Goal: Obtain resource: Download file/media

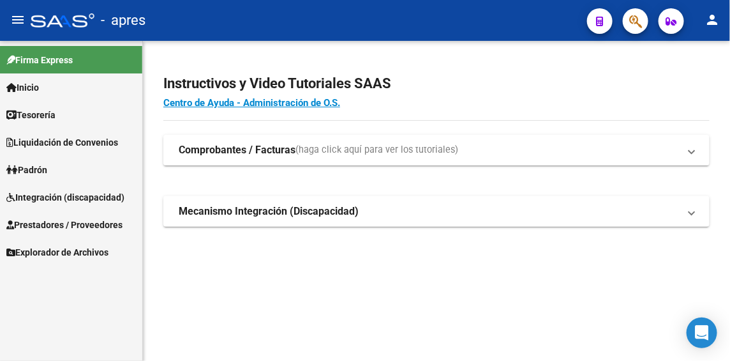
click at [31, 196] on span "Integración (discapacidad)" at bounding box center [65, 197] width 118 height 14
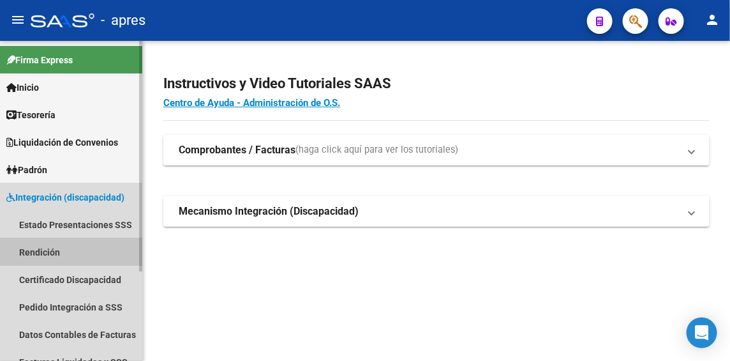
click at [29, 253] on link "Rendición" at bounding box center [71, 251] width 142 height 27
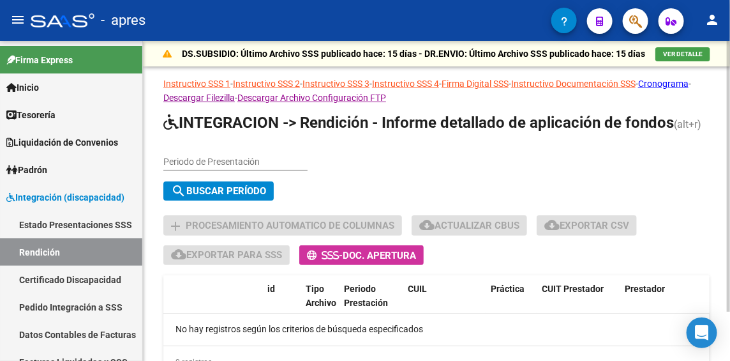
click at [238, 163] on input "Periodo de Presentación" at bounding box center [235, 161] width 144 height 11
type input "202507"
click at [241, 187] on span "search Buscar Período" at bounding box center [218, 190] width 95 height 11
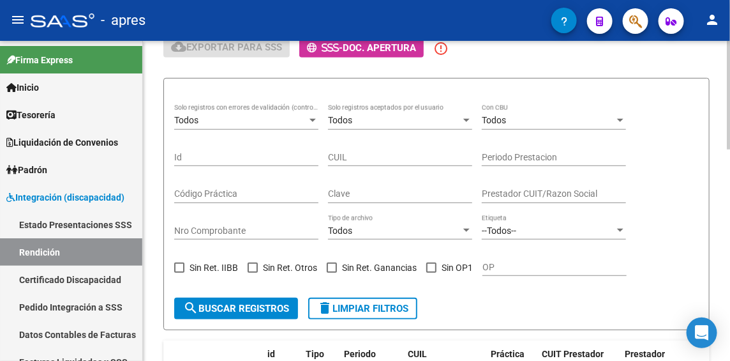
scroll to position [240, 0]
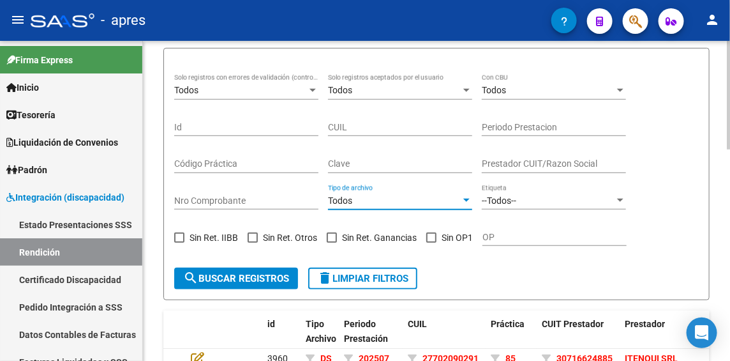
click at [469, 200] on div at bounding box center [467, 200] width 6 height 3
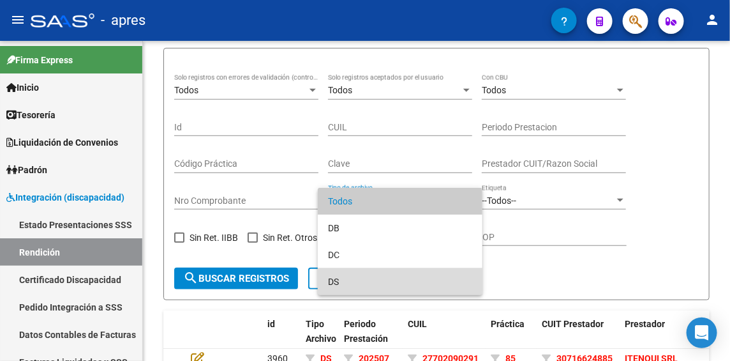
click at [335, 280] on span "DS" at bounding box center [400, 281] width 144 height 27
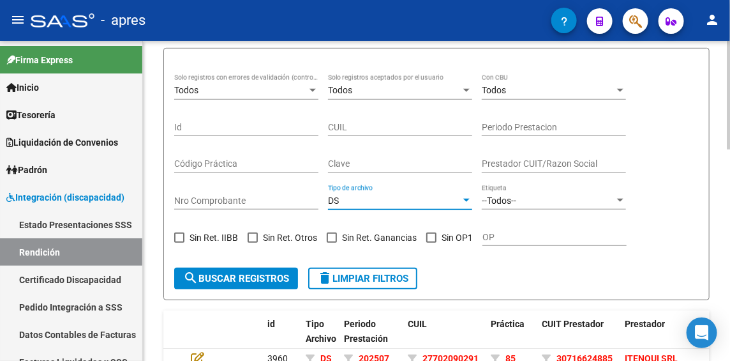
click at [215, 283] on span "search Buscar registros" at bounding box center [236, 278] width 106 height 11
click at [465, 198] on div at bounding box center [466, 200] width 11 height 10
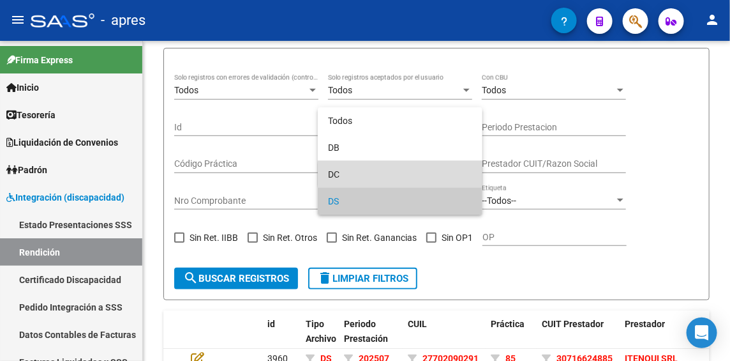
click at [402, 174] on span "DC" at bounding box center [400, 174] width 144 height 27
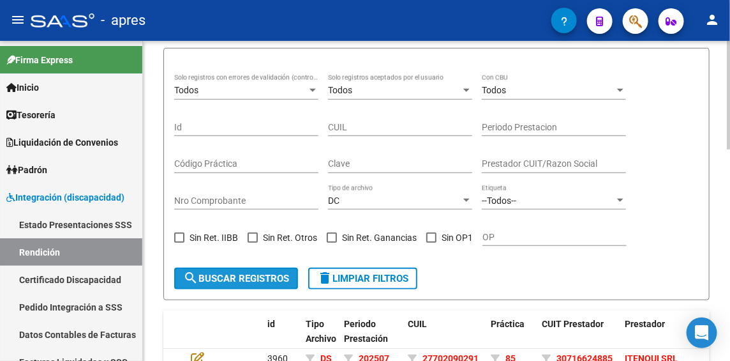
click at [243, 273] on span "search Buscar registros" at bounding box center [236, 278] width 106 height 11
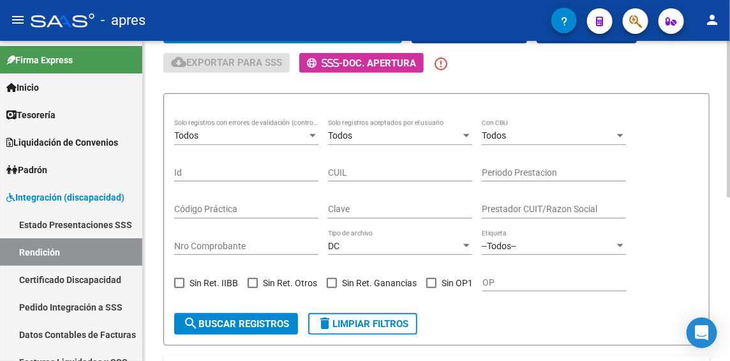
scroll to position [270, 0]
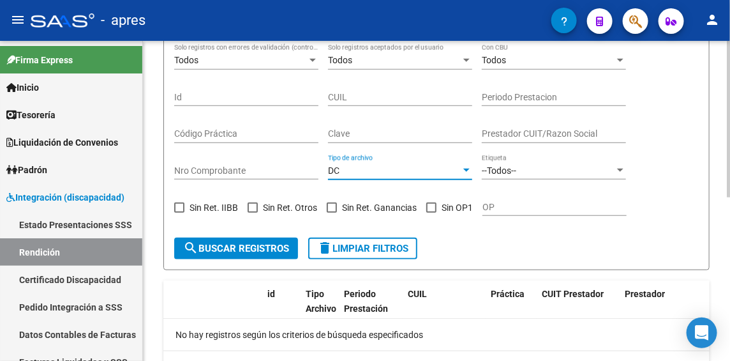
click at [465, 166] on div at bounding box center [466, 170] width 11 height 10
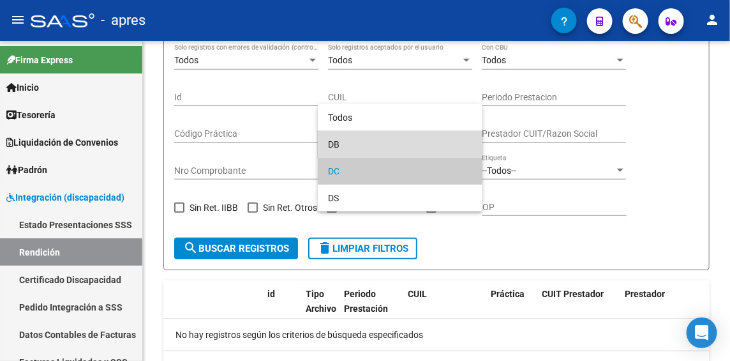
click at [377, 141] on span "DB" at bounding box center [400, 144] width 144 height 27
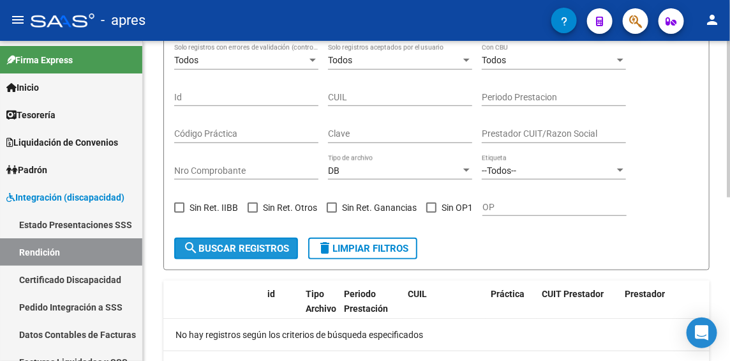
click at [246, 253] on span "search Buscar registros" at bounding box center [236, 248] width 106 height 11
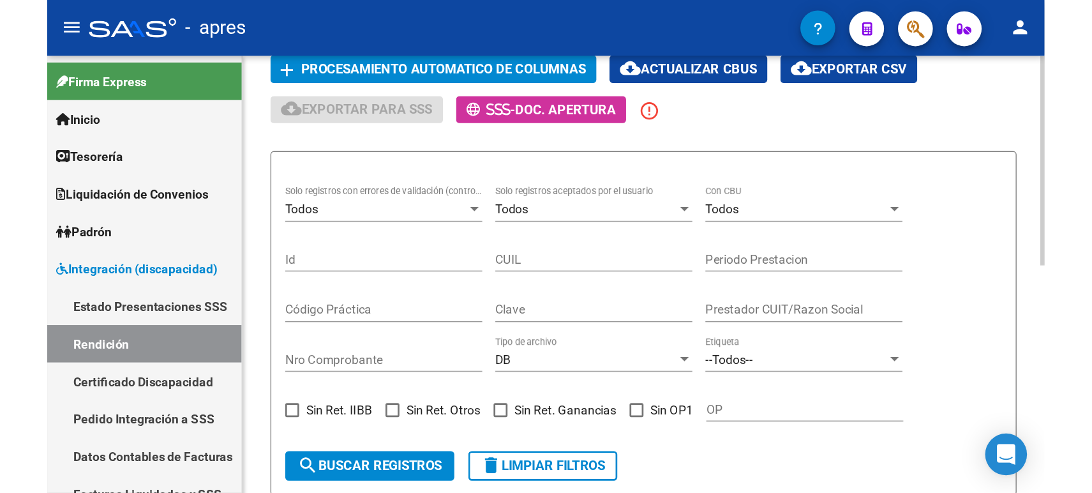
scroll to position [156, 0]
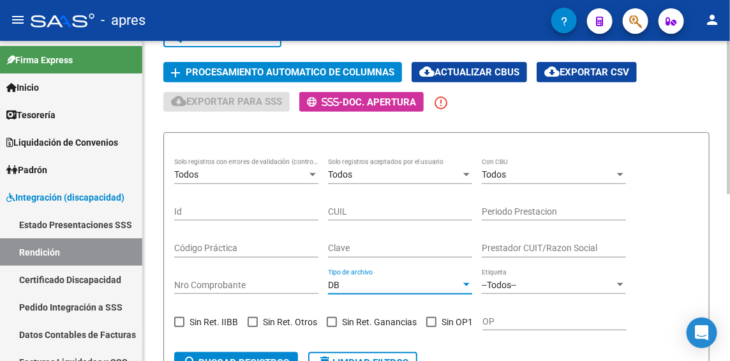
click at [464, 282] on div at bounding box center [466, 285] width 11 height 10
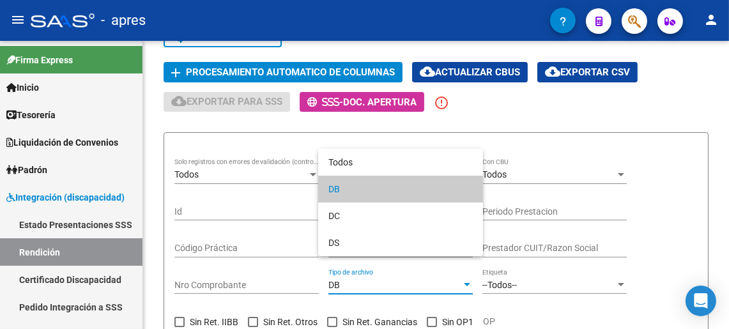
click at [677, 73] on div at bounding box center [364, 164] width 729 height 329
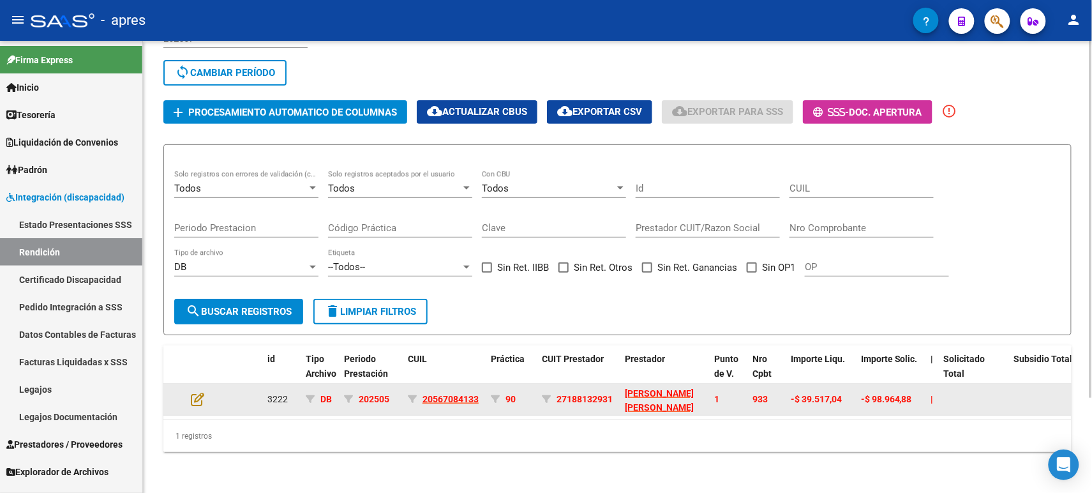
scroll to position [121, 0]
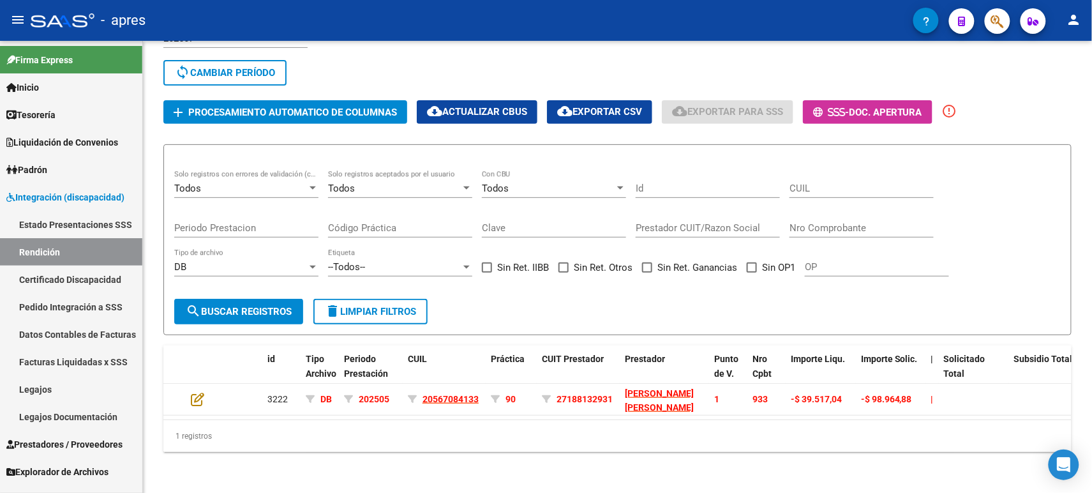
click at [56, 360] on span "Explorador de Archivos" at bounding box center [57, 472] width 102 height 14
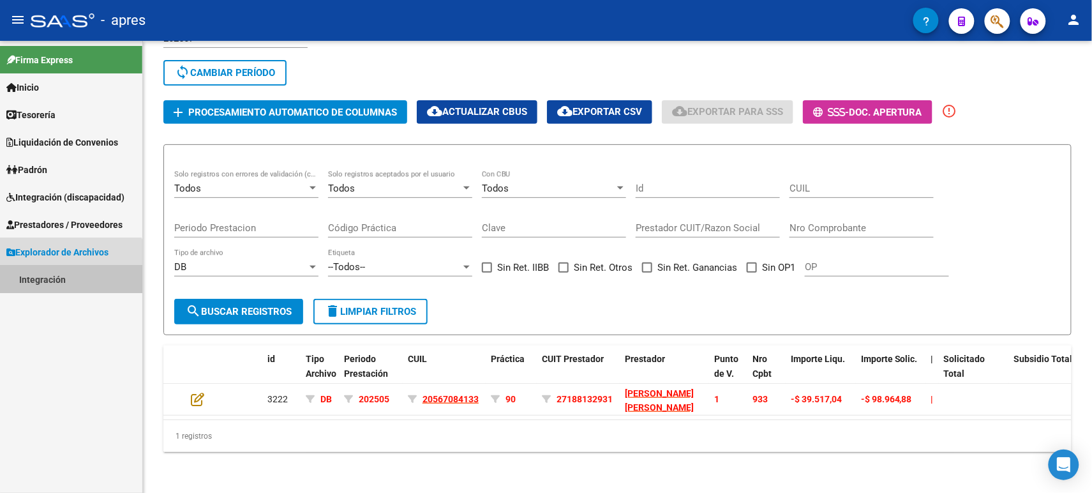
click at [61, 275] on link "Integración" at bounding box center [71, 279] width 142 height 27
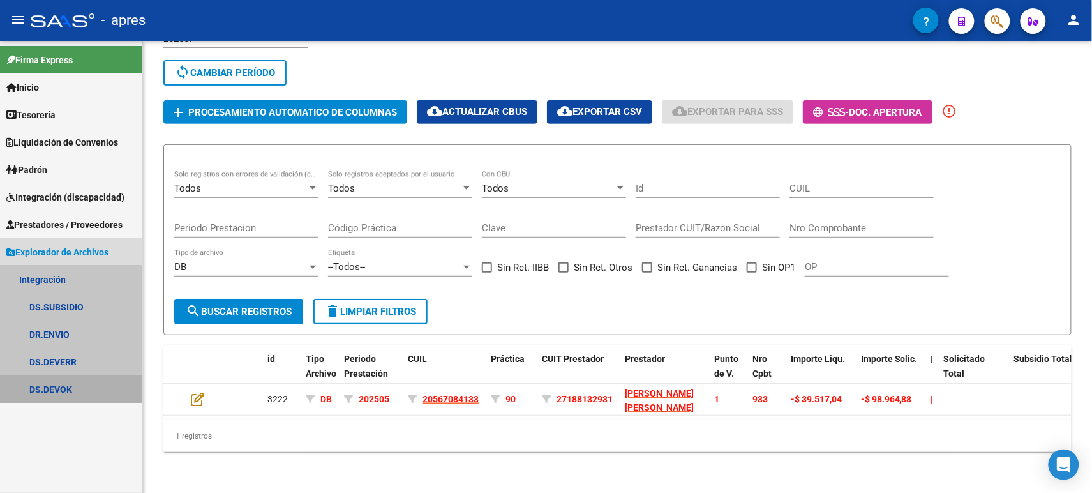
click at [53, 360] on link "DS.DEVOK" at bounding box center [71, 388] width 142 height 27
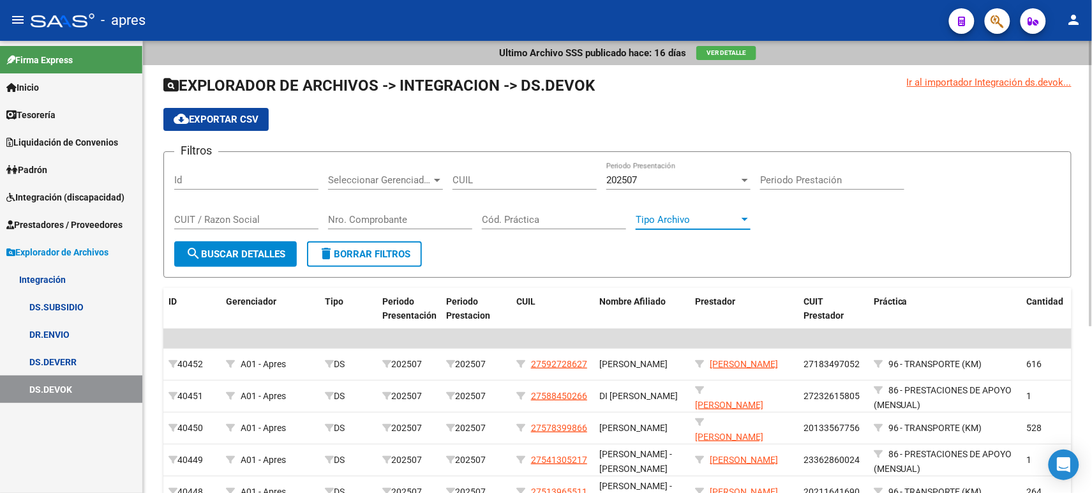
click at [730, 221] on span "Tipo Archivo" at bounding box center [687, 219] width 103 height 11
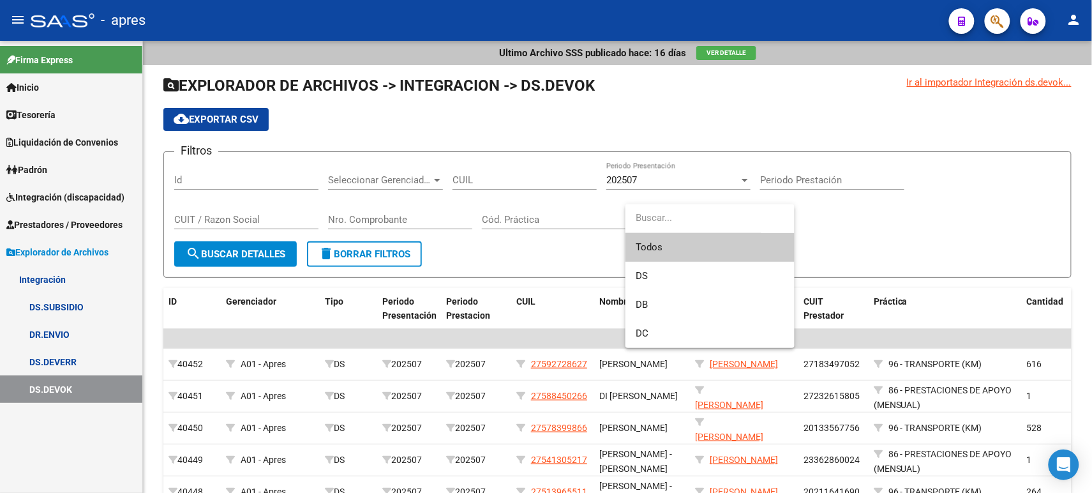
click at [730, 206] on div at bounding box center [546, 246] width 1092 height 493
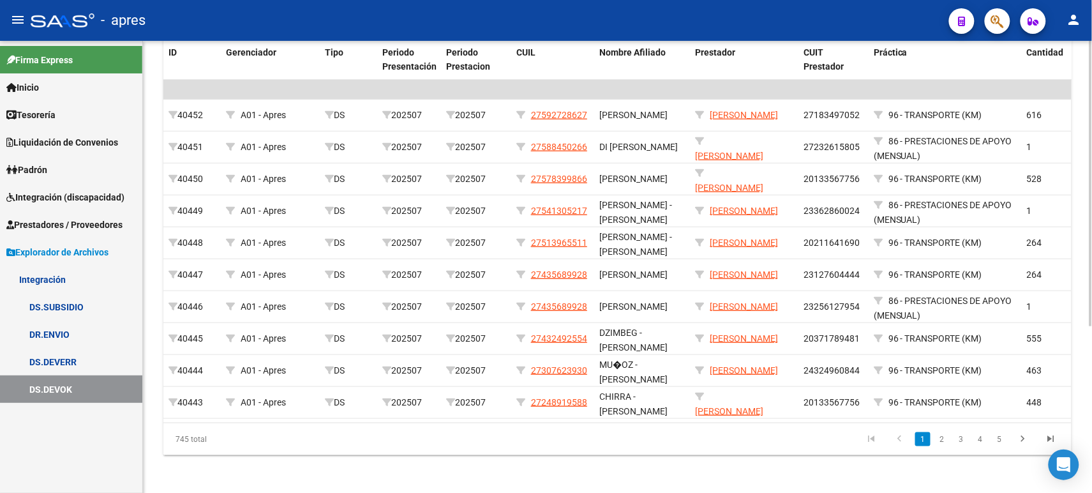
scroll to position [265, 0]
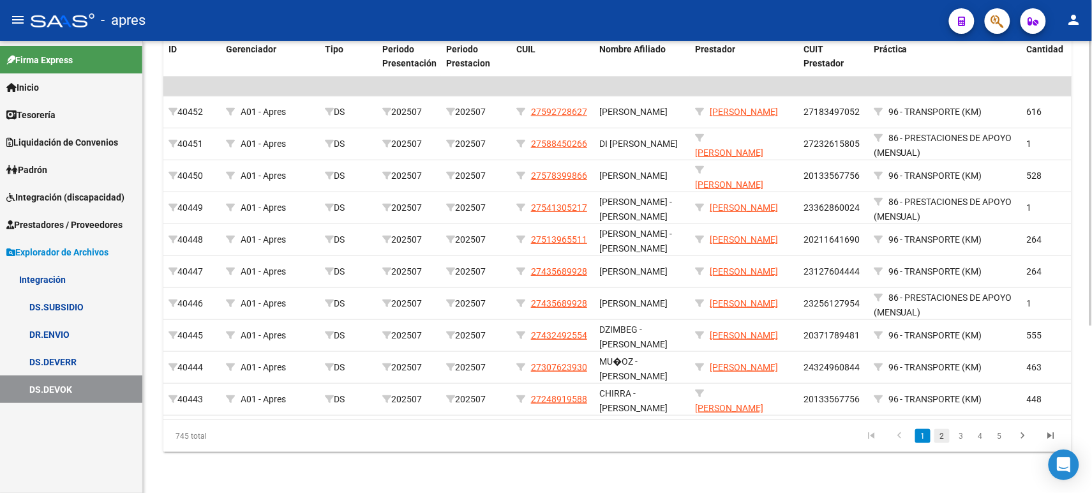
click at [730, 360] on link "2" at bounding box center [942, 436] width 15 height 14
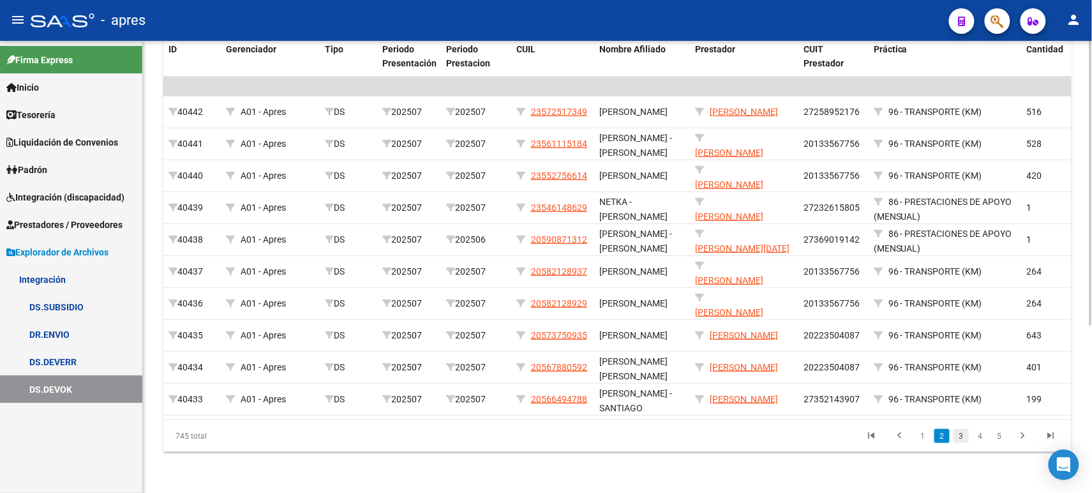
click at [730, 360] on link "3" at bounding box center [961, 436] width 15 height 14
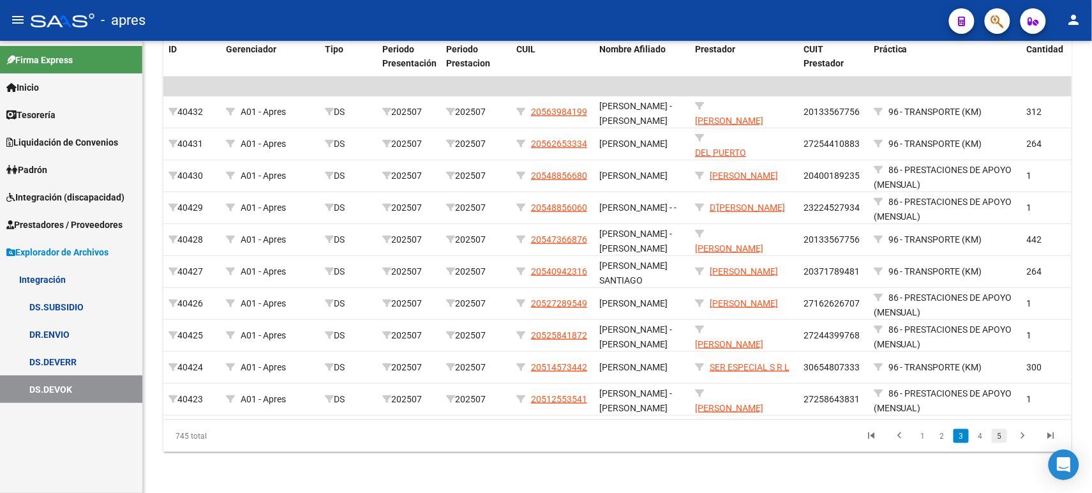
click at [730, 360] on link "5" at bounding box center [999, 436] width 15 height 14
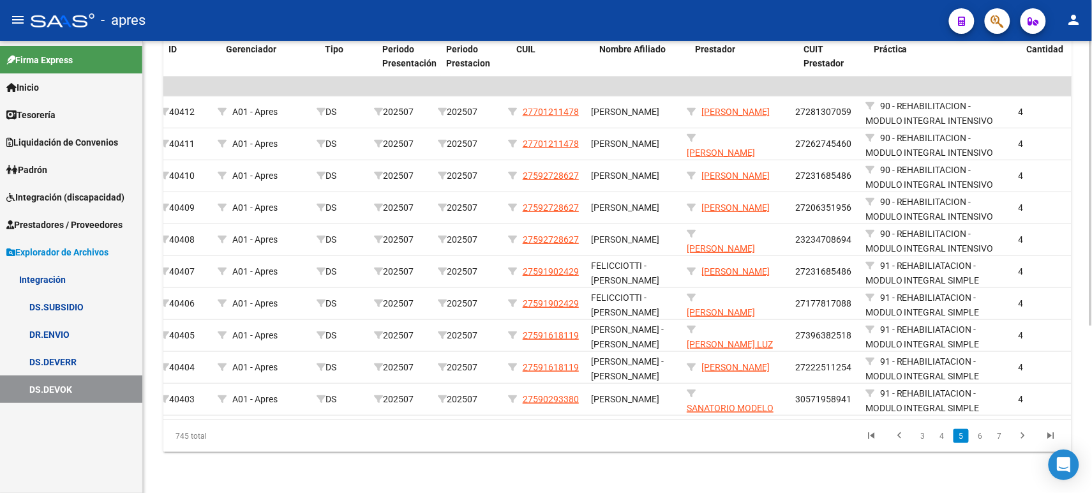
scroll to position [0, 0]
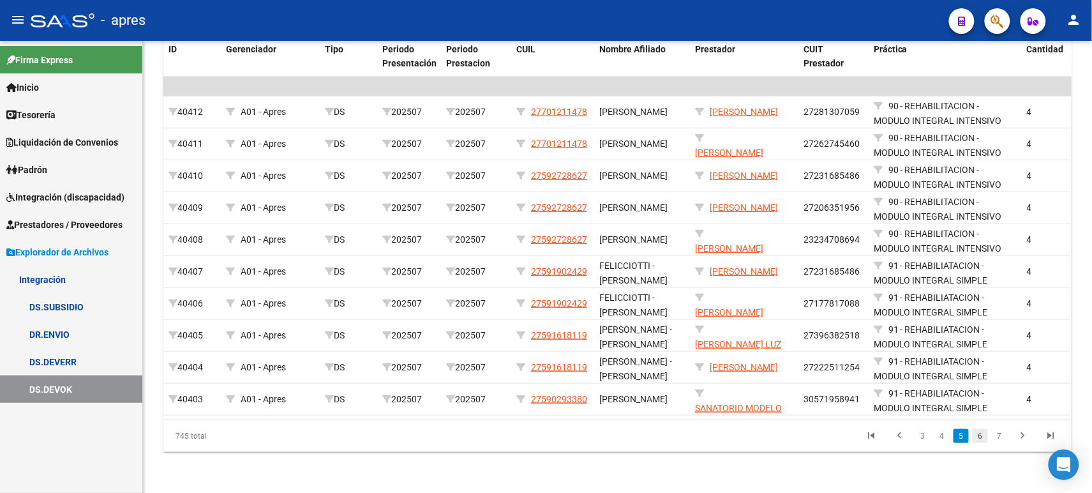
click at [730, 360] on link "6" at bounding box center [980, 436] width 15 height 14
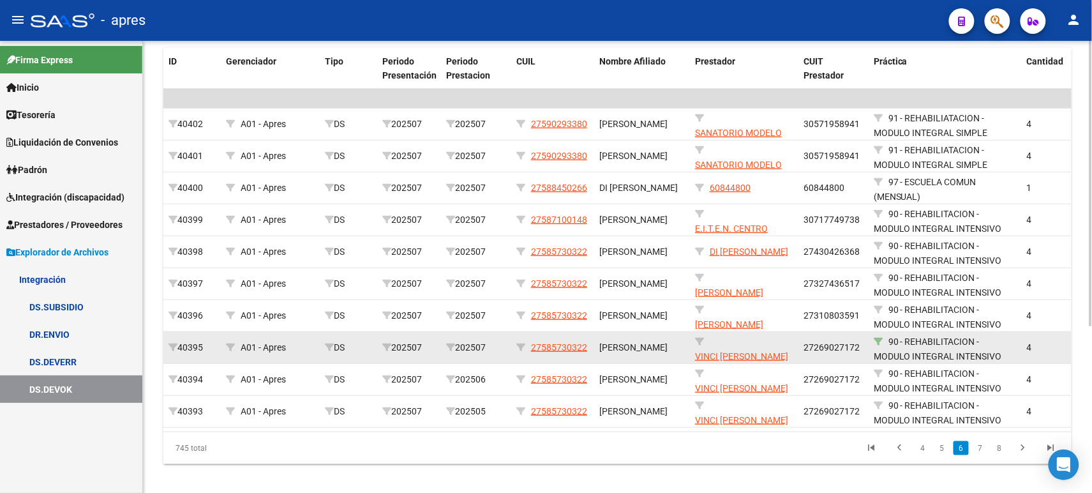
scroll to position [265, 0]
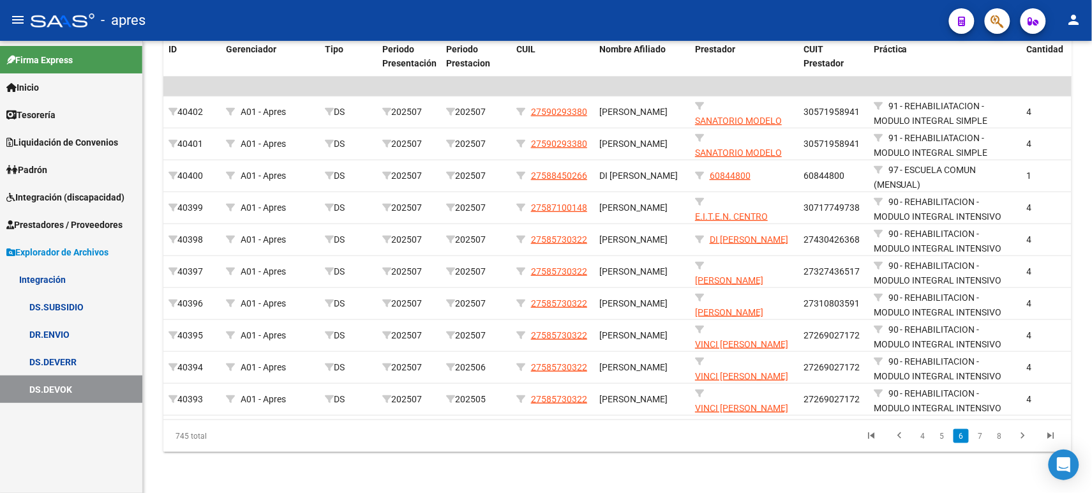
click at [730, 360] on icon "go to next page" at bounding box center [1023, 437] width 17 height 15
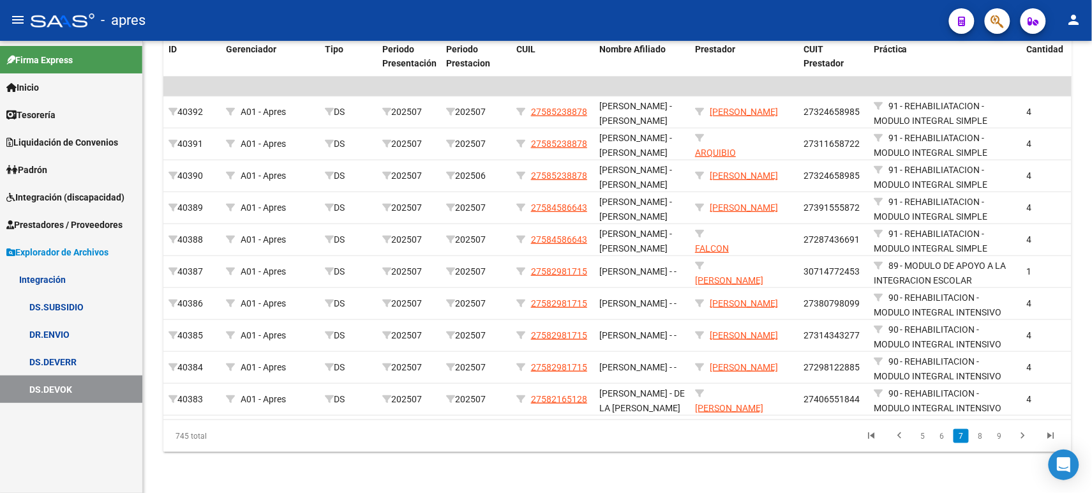
click at [730, 360] on icon "go to next page" at bounding box center [1023, 437] width 17 height 15
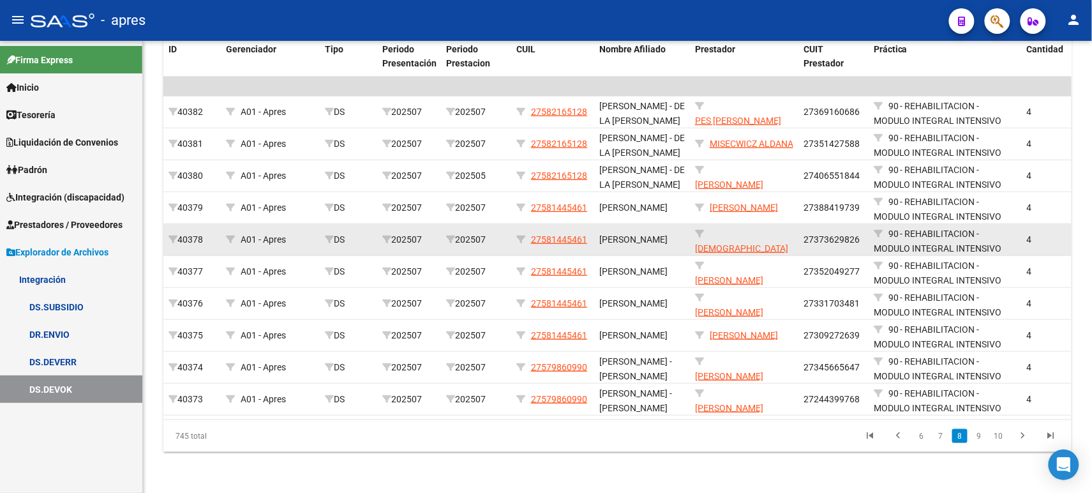
scroll to position [0, 0]
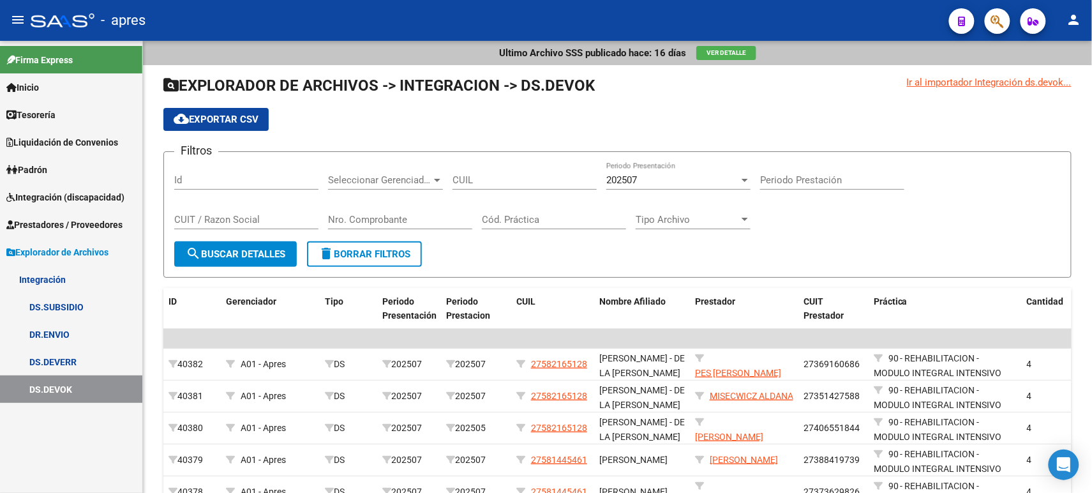
click at [503, 190] on div "CUIL" at bounding box center [525, 182] width 144 height 40
click at [505, 184] on input "CUIL" at bounding box center [525, 179] width 144 height 11
type input "60-00000"
click at [221, 244] on button "search Buscar Detalles" at bounding box center [235, 254] width 123 height 26
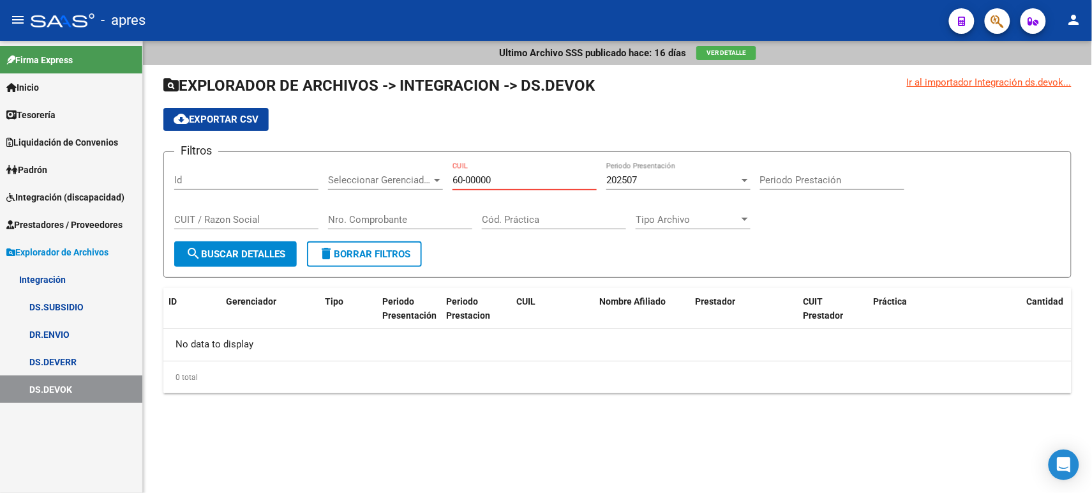
click at [419, 168] on div "Filtros Id Seleccionar Gerenciador Seleccionar Gerenciador 60-00000 CUIL 202507…" at bounding box center [617, 201] width 887 height 79
click at [220, 252] on span "search Buscar Detalles" at bounding box center [236, 253] width 100 height 11
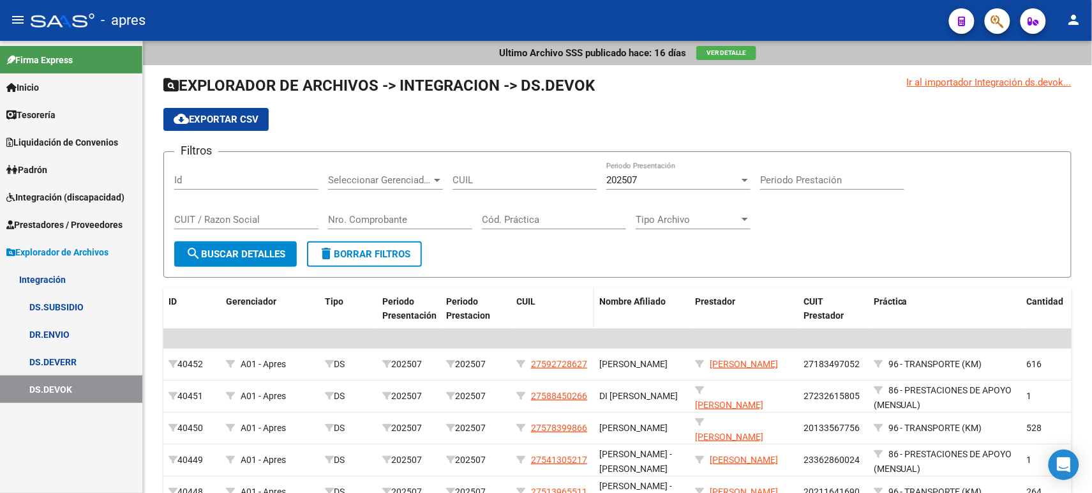
click at [553, 305] on div "CUIL" at bounding box center [553, 301] width 73 height 15
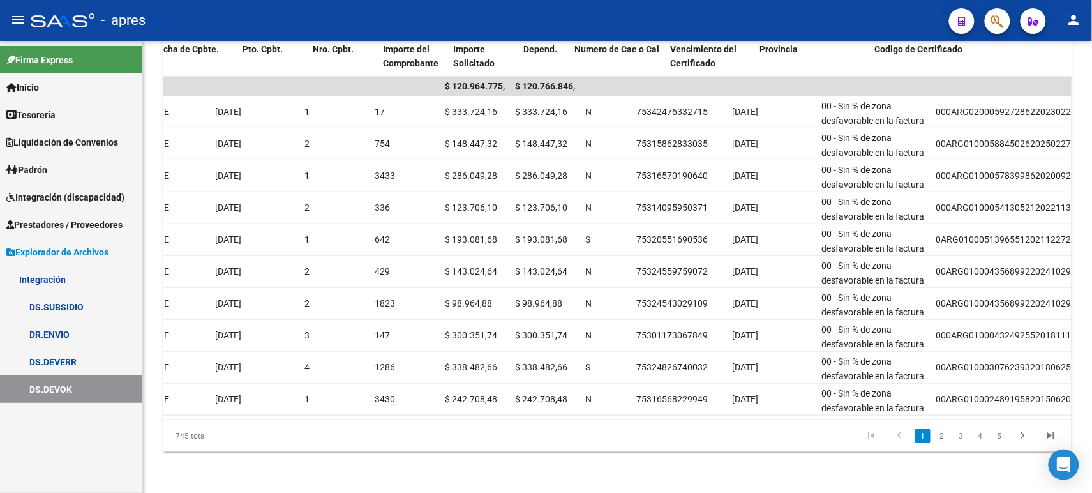
scroll to position [0, 1067]
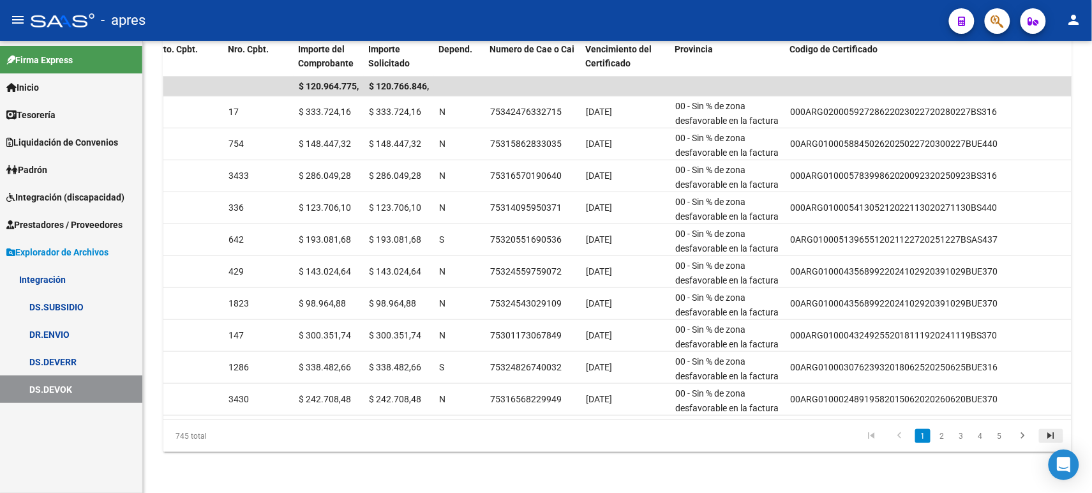
click at [730, 360] on icon "go to last page" at bounding box center [1051, 437] width 17 height 15
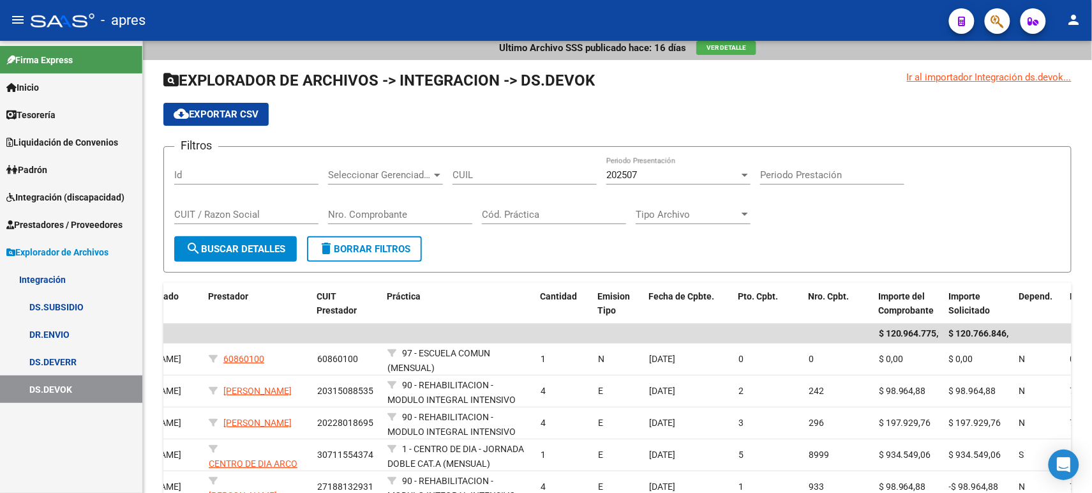
scroll to position [0, 0]
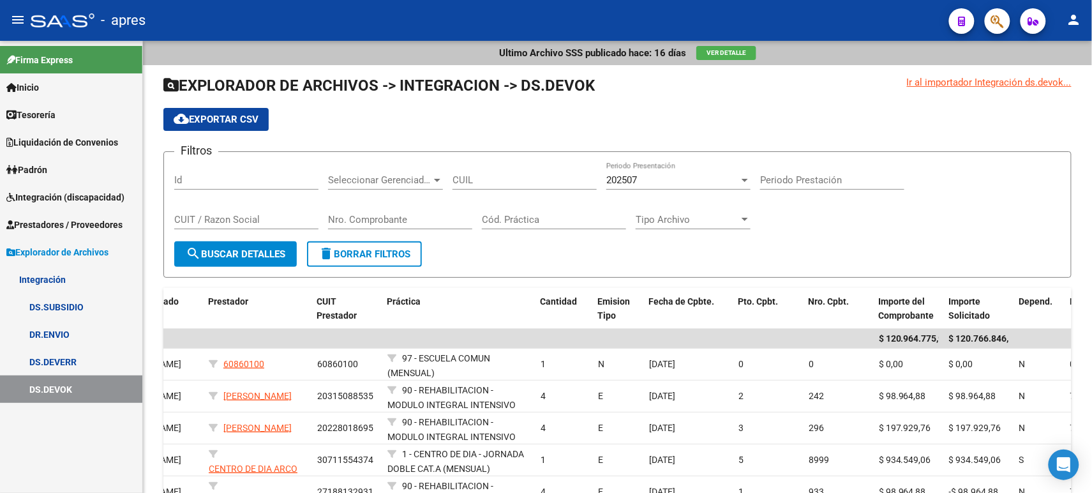
click at [259, 215] on input "CUIT / Razon Social" at bounding box center [246, 219] width 144 height 11
click at [376, 215] on input "Nro. Comprobante" at bounding box center [400, 219] width 144 height 11
type input "0"
click at [267, 249] on span "search Buscar Detalles" at bounding box center [236, 253] width 100 height 11
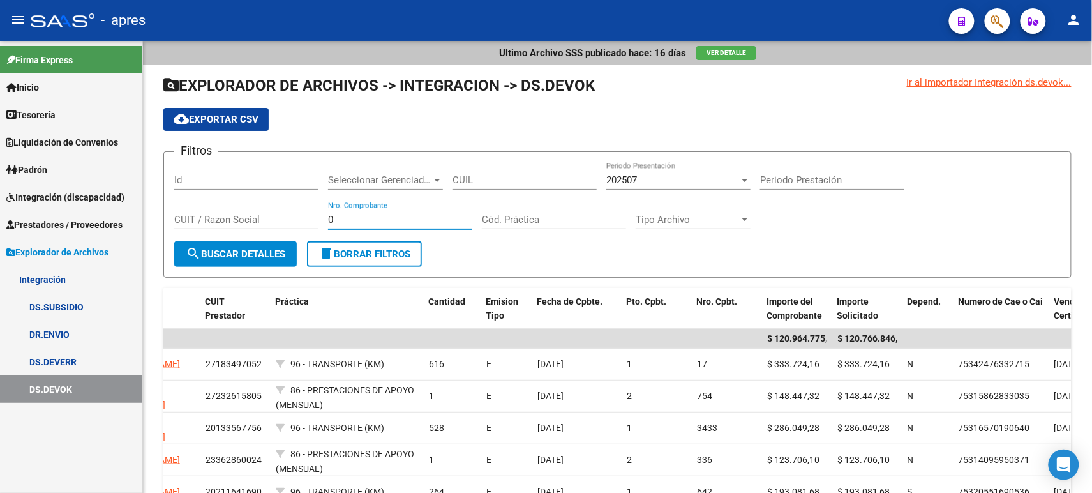
click at [444, 218] on input "0" at bounding box center [400, 219] width 144 height 11
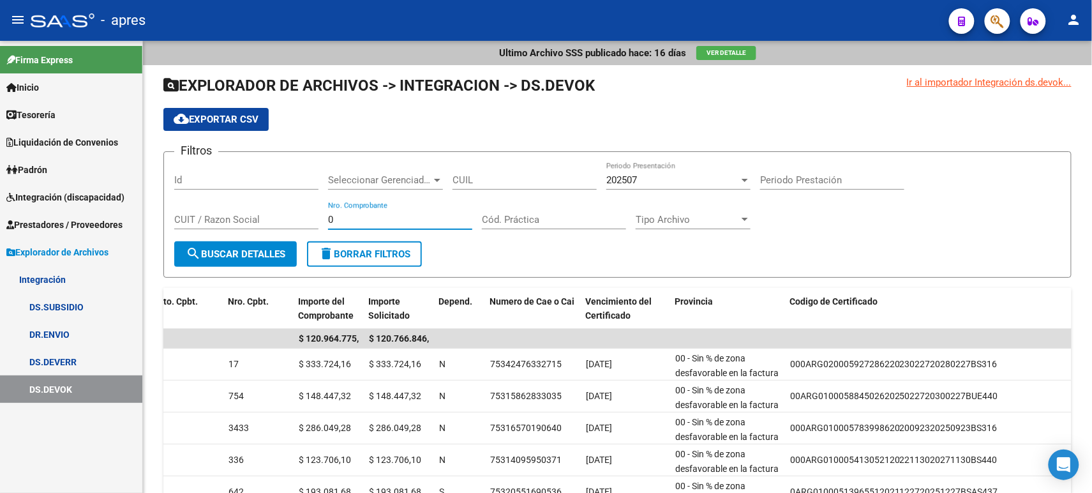
drag, startPoint x: 368, startPoint y: 222, endPoint x: 296, endPoint y: 220, distance: 72.2
click at [296, 220] on div "Filtros Id Seleccionar Gerenciador Seleccionar Gerenciador CUIL 202507 Periodo …" at bounding box center [617, 201] width 887 height 79
click at [267, 217] on input "CUIT / Razon Social" at bounding box center [246, 219] width 144 height 11
click at [264, 250] on span "search Buscar Detalles" at bounding box center [236, 253] width 100 height 11
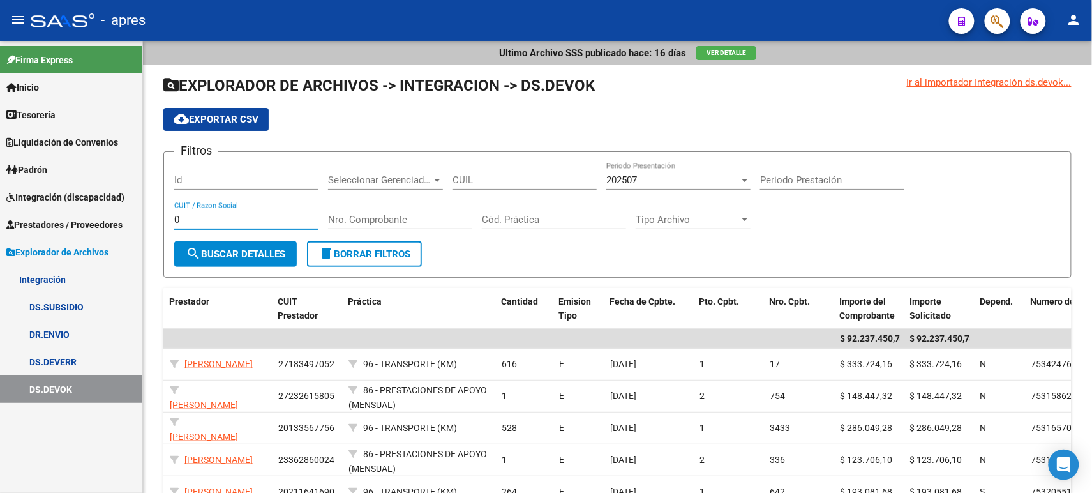
drag, startPoint x: 188, startPoint y: 215, endPoint x: 147, endPoint y: 216, distance: 40.9
click at [147, 216] on div "Ultimo Archivo SSS publicado hace: 16 días Ver Detalle Ir al importador Integra…" at bounding box center [617, 393] width 949 height 704
type input "608"
click at [265, 258] on button "search Buscar Detalles" at bounding box center [235, 254] width 123 height 26
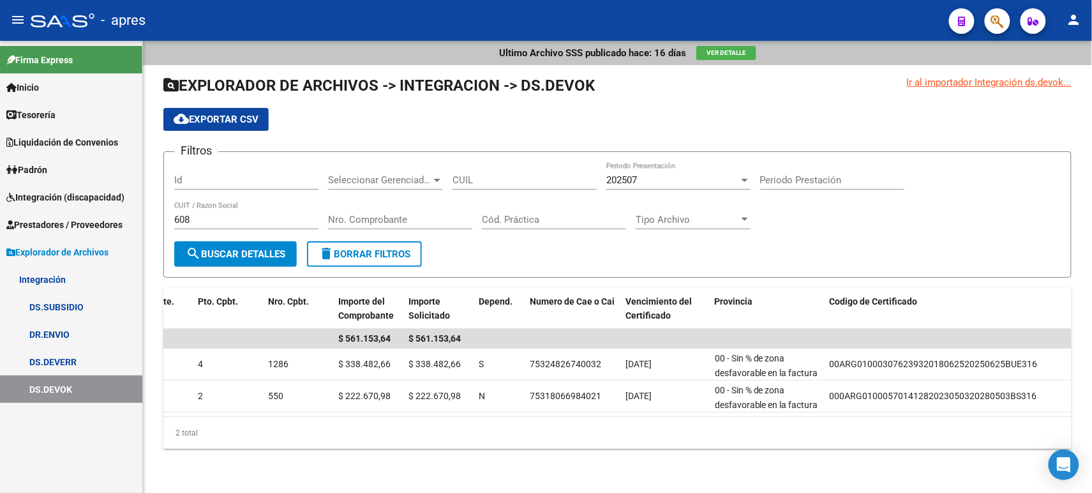
scroll to position [0, 1067]
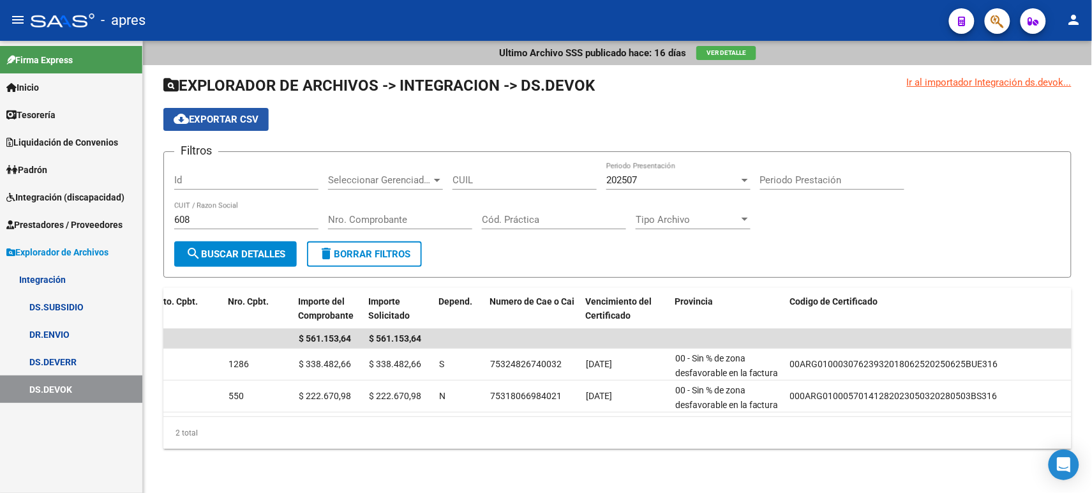
click at [223, 120] on span "cloud_download Exportar CSV" at bounding box center [216, 119] width 85 height 11
click at [363, 252] on span "delete Borrar Filtros" at bounding box center [365, 253] width 92 height 11
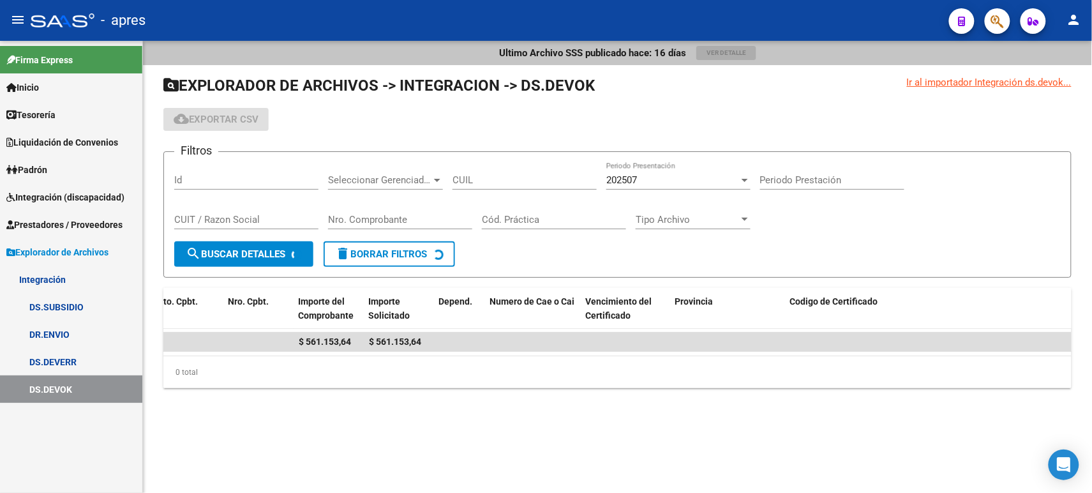
click at [483, 178] on input "CUIL" at bounding box center [525, 179] width 144 height 11
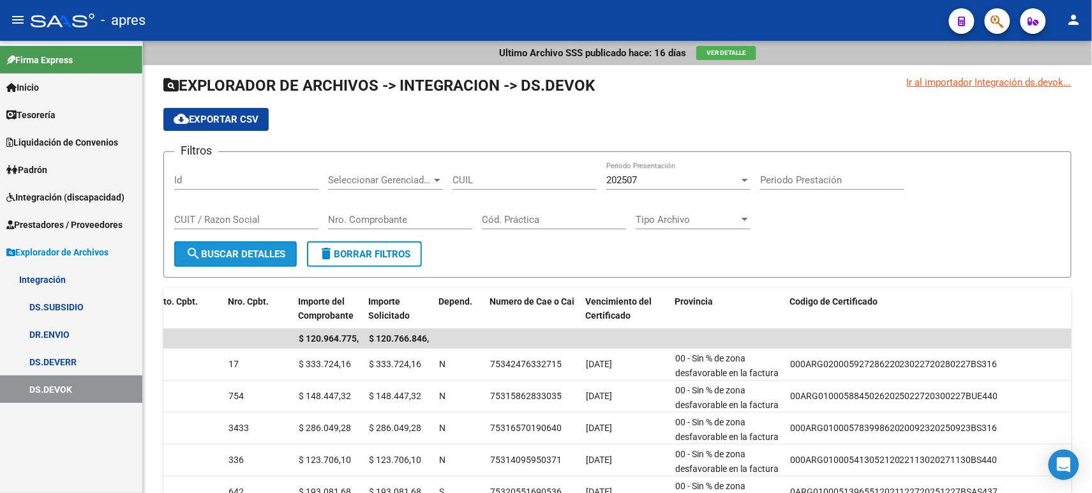
click at [254, 252] on span "search Buscar Detalles" at bounding box center [236, 253] width 100 height 11
click at [216, 116] on span "cloud_download Exportar CSV" at bounding box center [216, 119] width 85 height 11
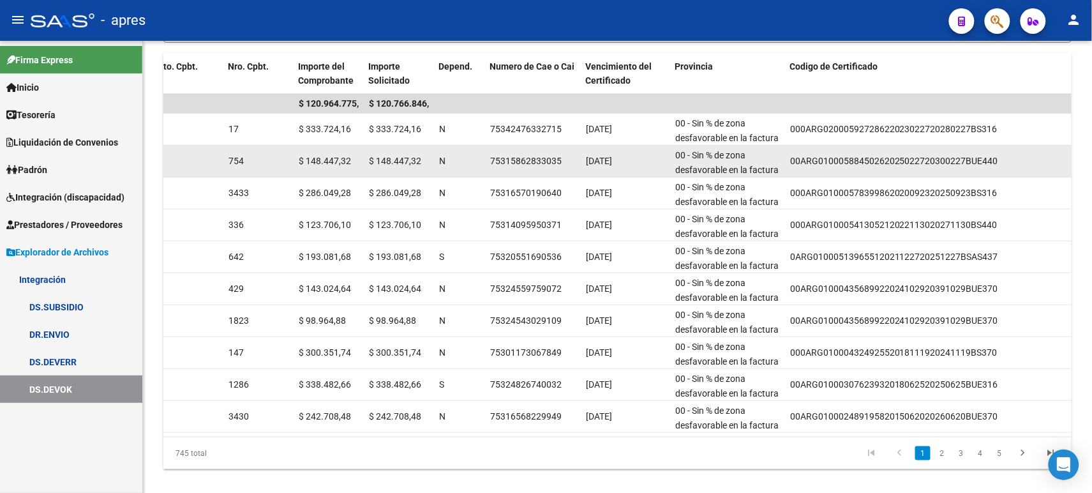
scroll to position [265, 0]
